Goal: Find contact information: Find contact information

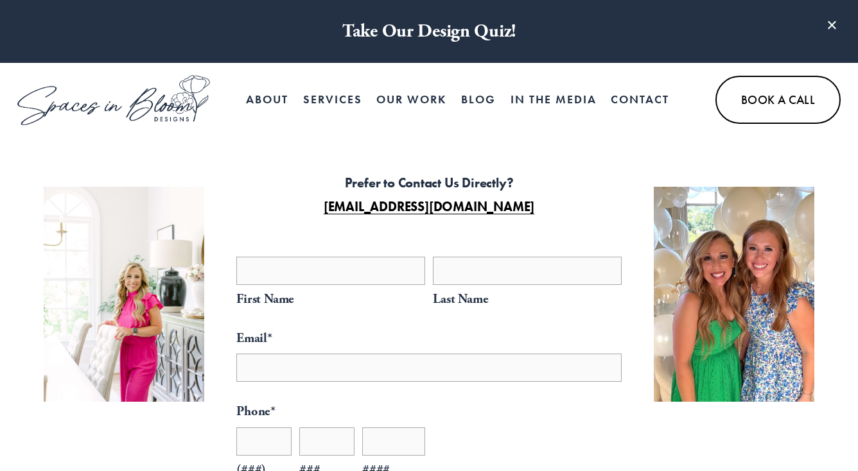
select select "**"
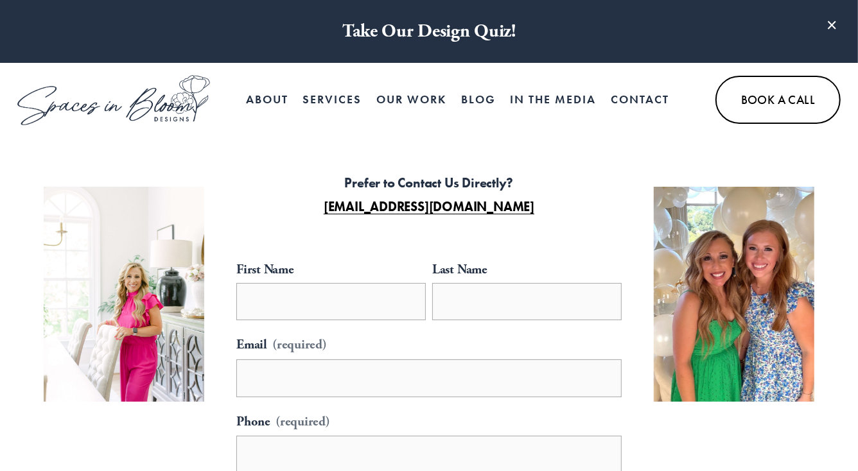
click at [630, 94] on link "Contact" at bounding box center [640, 100] width 58 height 26
click at [256, 96] on link "About" at bounding box center [267, 100] width 42 height 26
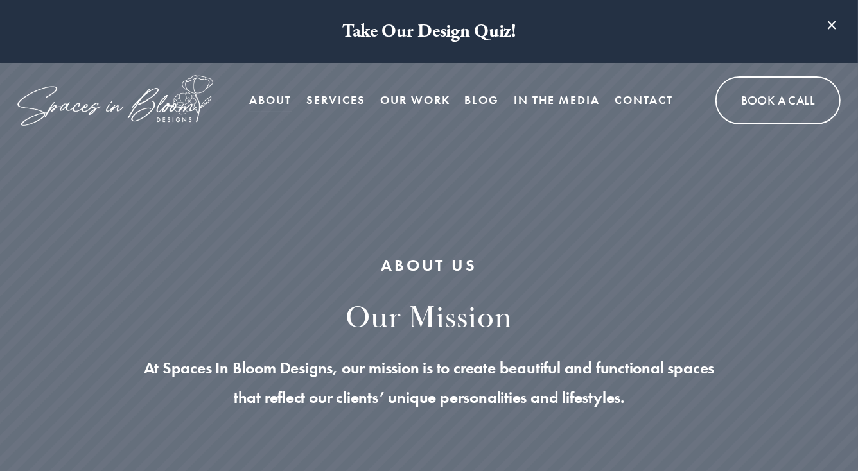
click at [767, 100] on link "Book A Call" at bounding box center [777, 100] width 125 height 48
